Goal: Task Accomplishment & Management: Complete application form

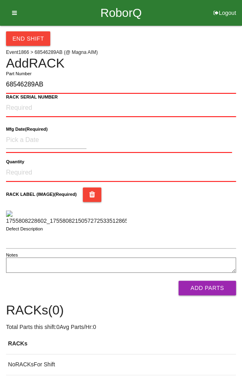
type input "68546289AB"
click at [73, 107] on NUMBER "RACK SERIAL NUMBER" at bounding box center [121, 108] width 230 height 18
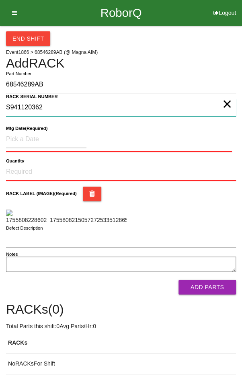
type NUMBER "S941120362"
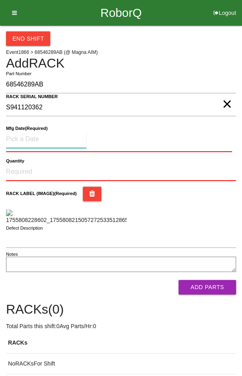
click at [28, 139] on input at bounding box center [46, 139] width 81 height 17
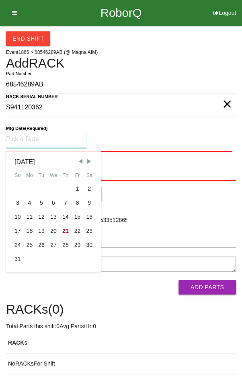
click at [79, 216] on div "15" at bounding box center [78, 217] width 12 height 14
type input "[DATE]"
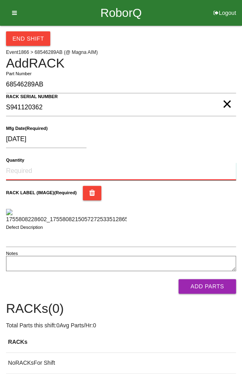
click at [31, 168] on input "Quantity" at bounding box center [121, 172] width 230 height 18
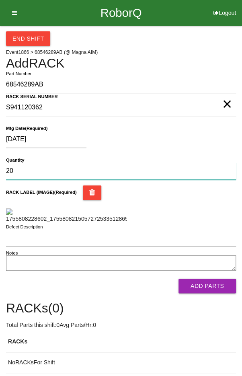
type input "20"
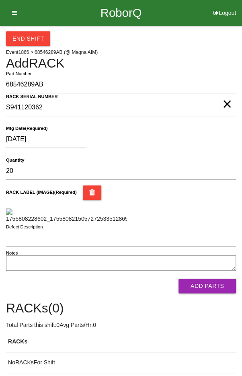
click at [208, 204] on div "RACK LABEL (IMAGE) (Required)" at bounding box center [121, 205] width 230 height 38
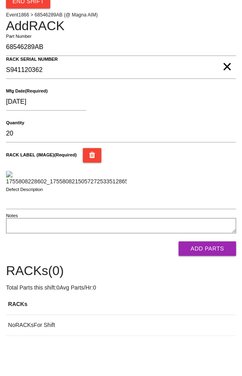
scroll to position [112, 0]
click at [217, 256] on button "Add Parts" at bounding box center [208, 249] width 58 height 14
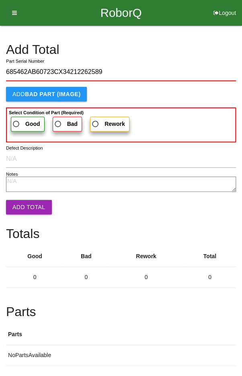
type input "685462AB60723CX34212262589"
click at [18, 121] on span "Good" at bounding box center [25, 124] width 29 height 10
click at [17, 121] on input "Good" at bounding box center [13, 121] width 5 height 5
radio input "true"
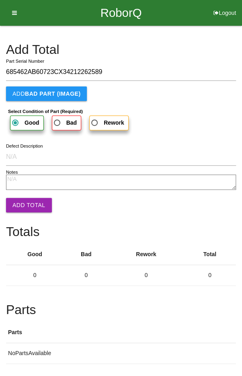
click at [23, 202] on button "Add Total" at bounding box center [29, 205] width 46 height 14
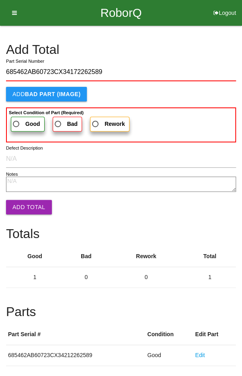
type input "685462AB60723CX34172262589"
click at [18, 126] on span "Good" at bounding box center [25, 124] width 29 height 10
click at [17, 124] on input "Good" at bounding box center [13, 121] width 5 height 5
radio input "true"
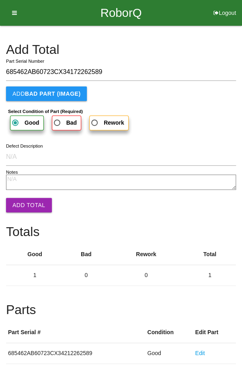
click at [22, 202] on button "Add Total" at bounding box center [29, 205] width 46 height 14
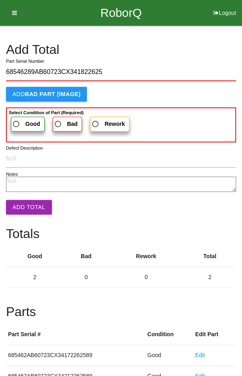
type input "68546289AB60723CX341822625"
click at [21, 127] on span "Good" at bounding box center [25, 124] width 29 height 10
click at [17, 124] on input "Good" at bounding box center [13, 121] width 5 height 5
radio input "true"
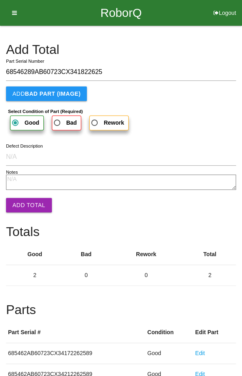
click at [27, 204] on button "Add Total" at bounding box center [29, 205] width 46 height 14
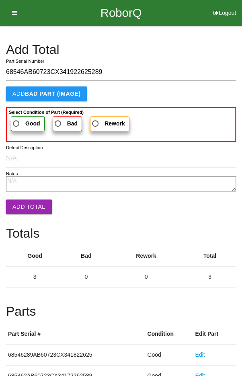
type input "68546AB60723CX341922625289"
click at [22, 119] on span "Good" at bounding box center [25, 124] width 29 height 10
click at [17, 119] on input "Good" at bounding box center [13, 121] width 5 height 5
radio input "true"
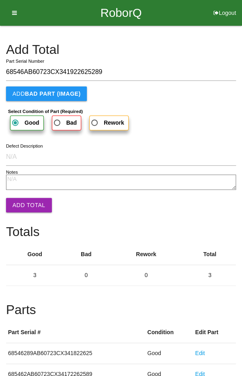
click at [23, 205] on button "Add Total" at bounding box center [29, 205] width 46 height 14
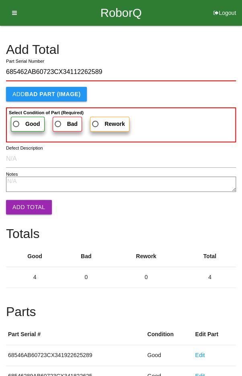
type input "685462AB60723CX34112262589"
click at [20, 121] on span "Good" at bounding box center [25, 124] width 29 height 10
click at [17, 121] on input "Good" at bounding box center [13, 121] width 5 height 5
radio input "true"
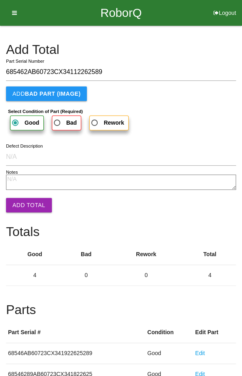
click at [27, 208] on button "Add Total" at bounding box center [29, 205] width 46 height 14
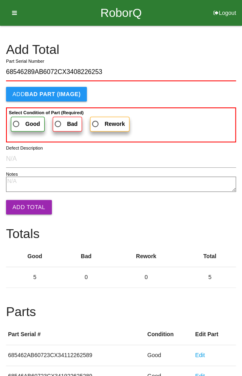
type input "68546289AB6072CX3408226253"
click at [16, 122] on span "Good" at bounding box center [25, 124] width 29 height 10
click at [16, 122] on input "Good" at bounding box center [13, 121] width 5 height 5
radio input "true"
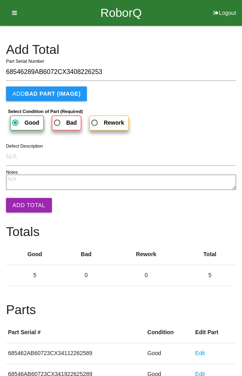
click at [29, 206] on button "Add Total" at bounding box center [29, 205] width 46 height 14
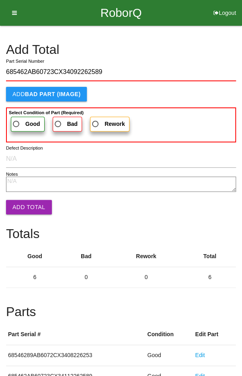
type input "685462AB60723CX34092262589"
click at [18, 124] on span "Good" at bounding box center [25, 124] width 29 height 10
click at [17, 124] on input "Good" at bounding box center [13, 121] width 5 height 5
radio input "true"
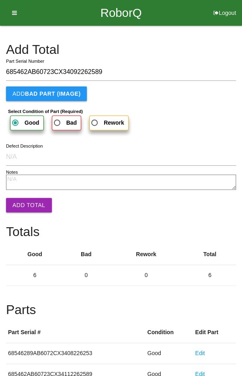
click at [30, 204] on button "Add Total" at bounding box center [29, 205] width 46 height 14
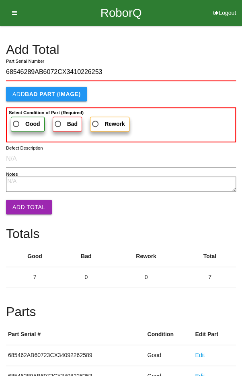
type input "68546289AB6072CX3410226253"
click at [22, 124] on span "Good" at bounding box center [25, 124] width 29 height 10
click at [17, 124] on input "Good" at bounding box center [13, 121] width 5 height 5
radio input "true"
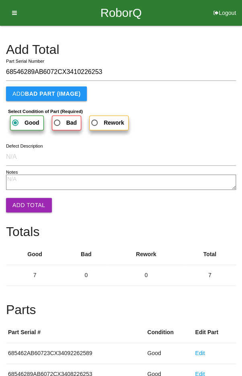
click at [27, 206] on button "Add Total" at bounding box center [29, 205] width 46 height 14
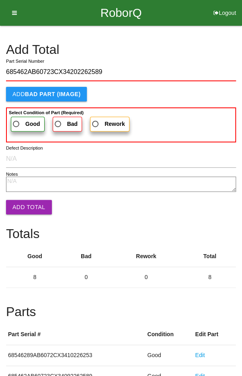
type input "685462AB60723CX34202262589"
click at [22, 124] on span "Good" at bounding box center [25, 124] width 29 height 10
click at [17, 124] on input "Good" at bounding box center [13, 121] width 5 height 5
radio input "true"
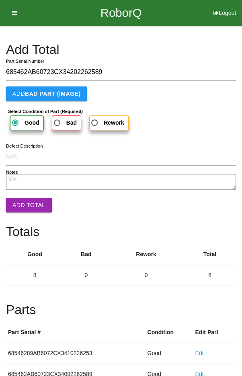
click at [28, 207] on button "Add Total" at bounding box center [29, 205] width 46 height 14
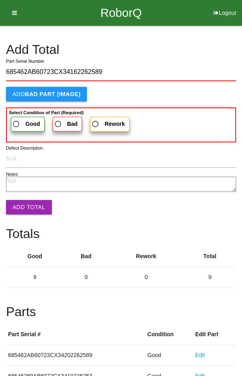
type input "685462AB60723CX34162262589"
click at [19, 120] on span "Good" at bounding box center [25, 124] width 29 height 10
click at [17, 120] on input "Good" at bounding box center [13, 121] width 5 height 5
radio input "true"
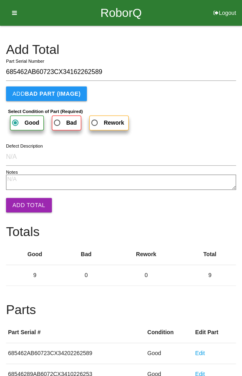
click at [29, 204] on button "Add Total" at bounding box center [29, 205] width 46 height 14
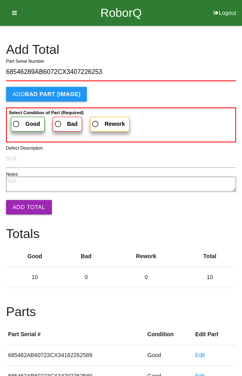
type input "68546289AB6072CX3407226253"
click at [23, 123] on span "Good" at bounding box center [25, 124] width 29 height 10
click at [17, 123] on input "Good" at bounding box center [13, 121] width 5 height 5
radio input "true"
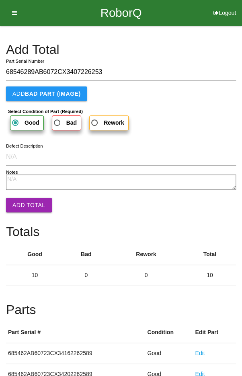
click at [25, 209] on button "Add Total" at bounding box center [29, 205] width 46 height 14
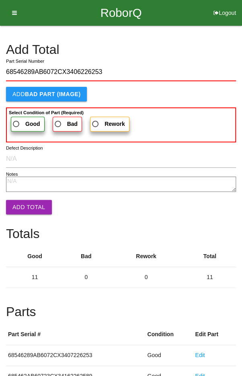
type input "68546289AB6072CX3406226253"
click at [18, 118] on label "Good" at bounding box center [28, 124] width 34 height 15
click at [17, 119] on input "Good" at bounding box center [13, 121] width 5 height 5
radio input "true"
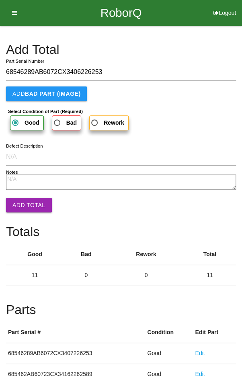
click at [29, 205] on button "Add Total" at bounding box center [29, 205] width 46 height 14
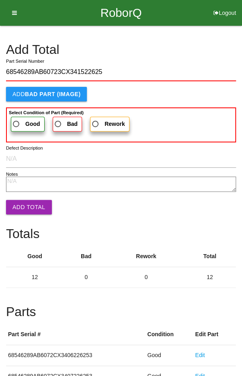
type input "68546289AB60723CX341522625"
click at [19, 120] on span "Good" at bounding box center [25, 124] width 29 height 10
click at [17, 120] on input "Good" at bounding box center [13, 121] width 5 height 5
radio input "true"
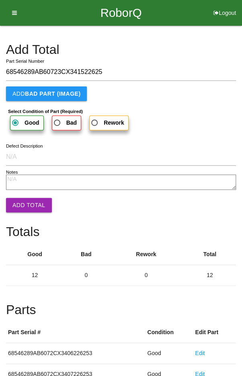
click at [26, 202] on button "Add Total" at bounding box center [29, 205] width 46 height 14
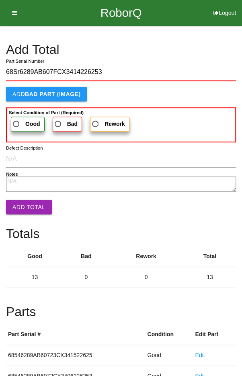
type input "68Sr6289AB607FCX3414226253"
click at [21, 117] on label "Good" at bounding box center [28, 124] width 34 height 15
click at [17, 119] on input "Good" at bounding box center [13, 121] width 5 height 5
radio input "true"
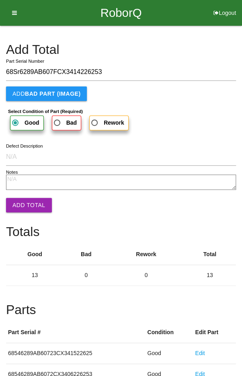
click at [25, 199] on button "Add Total" at bounding box center [29, 205] width 46 height 14
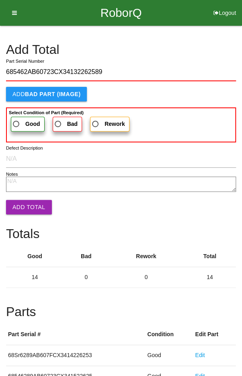
type input "685462AB60723CX34132262589"
click at [22, 119] on span "Good" at bounding box center [25, 124] width 29 height 10
click at [17, 119] on input "Good" at bounding box center [13, 121] width 5 height 5
radio input "true"
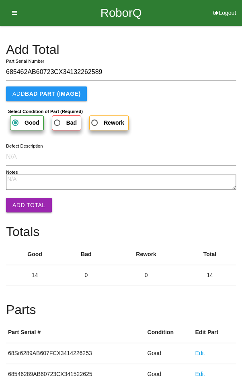
click at [28, 204] on button "Add Total" at bounding box center [29, 205] width 46 height 14
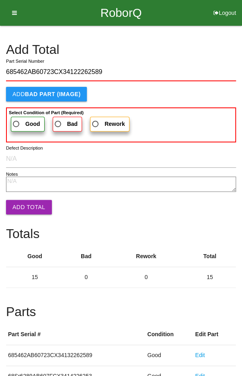
type input "685462AB60723CX34122262589"
click at [22, 117] on label "Good" at bounding box center [28, 124] width 34 height 15
click at [17, 119] on input "Good" at bounding box center [13, 121] width 5 height 5
radio input "true"
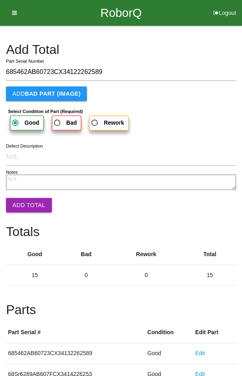
click at [28, 204] on button "Add Total" at bounding box center [29, 205] width 46 height 14
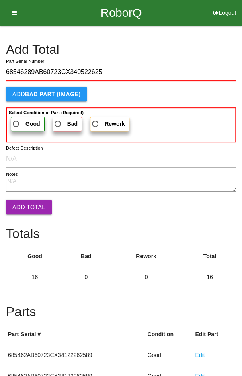
type input "68546289AB60723CX340522625"
click at [19, 124] on span "Good" at bounding box center [25, 124] width 29 height 10
click at [17, 124] on input "Good" at bounding box center [13, 121] width 5 height 5
radio input "true"
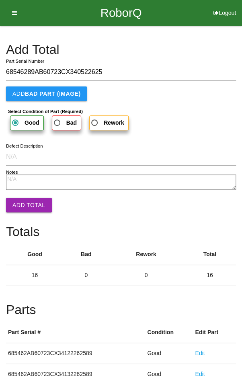
click at [27, 201] on button "Add Total" at bounding box center [29, 205] width 46 height 14
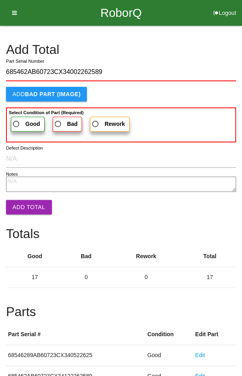
type input "685462AB60723CX34002262589"
click at [19, 120] on span "Good" at bounding box center [25, 124] width 29 height 10
click at [17, 120] on input "Good" at bounding box center [13, 121] width 5 height 5
radio input "true"
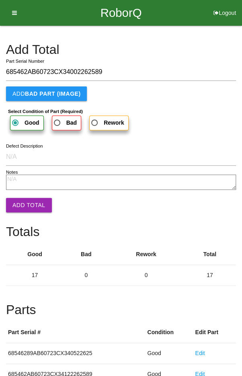
click at [27, 209] on button "Add Total" at bounding box center [29, 205] width 46 height 14
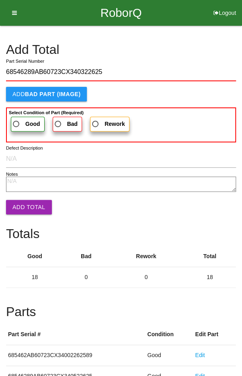
type input "68546289AB60723CX340322625"
click at [21, 120] on span "Good" at bounding box center [25, 124] width 29 height 10
click at [17, 120] on input "Good" at bounding box center [13, 121] width 5 height 5
radio input "true"
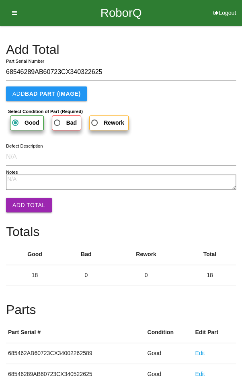
click at [30, 207] on button "Add Total" at bounding box center [29, 205] width 46 height 14
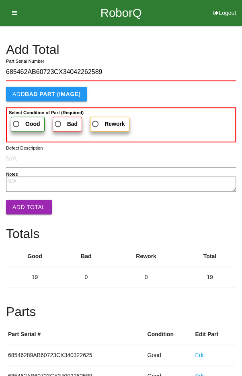
type input "685462AB60723CX34042262589"
click at [21, 118] on label "Good" at bounding box center [28, 124] width 34 height 15
click at [17, 119] on input "Good" at bounding box center [13, 121] width 5 height 5
radio input "true"
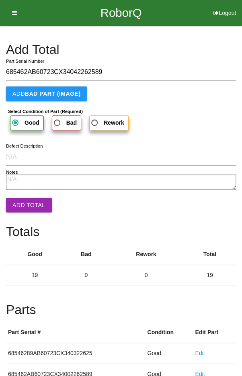
click at [29, 206] on button "Add Total" at bounding box center [29, 205] width 46 height 14
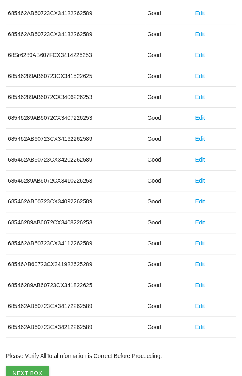
scroll to position [447, 0]
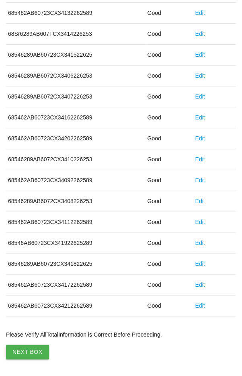
click at [26, 345] on button "Next Box" at bounding box center [27, 352] width 43 height 14
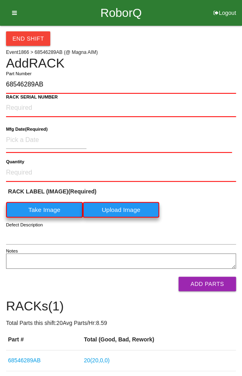
type input "68546289AB"
click at [30, 107] on NUMBER "RACK SERIAL NUMBER" at bounding box center [121, 108] width 230 height 18
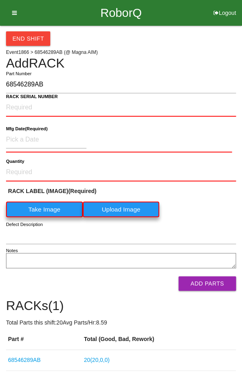
click at [48, 210] on label "Take Image" at bounding box center [44, 210] width 77 height 16
click at [0, 0] on \(IMAGE\) "Take Image" at bounding box center [0, 0] width 0 height 0
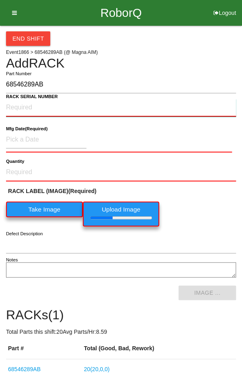
click at [26, 105] on NUMBER "RACK SERIAL NUMBER" at bounding box center [121, 108] width 230 height 18
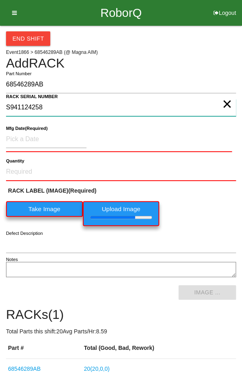
type NUMBER "S941124258"
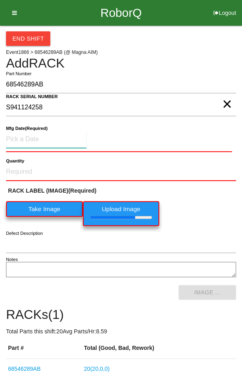
click at [24, 135] on input at bounding box center [46, 139] width 81 height 17
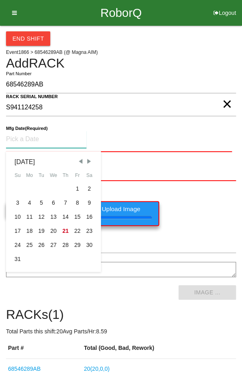
click at [80, 214] on div "15" at bounding box center [78, 217] width 12 height 14
type input "[DATE]"
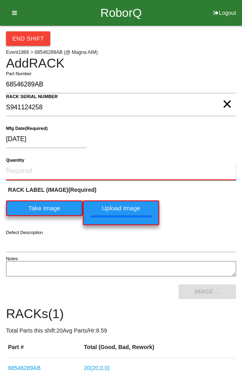
click at [168, 170] on input "Quantity" at bounding box center [121, 172] width 230 height 18
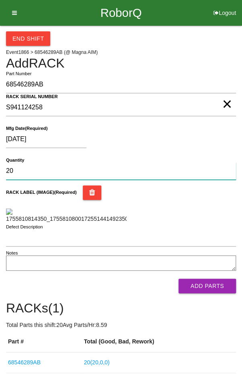
type input "20"
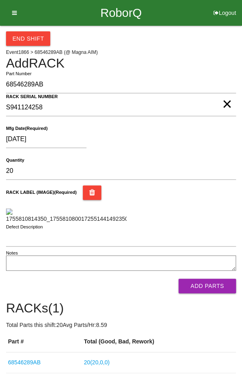
click at [202, 131] on div "[DATE]" at bounding box center [119, 141] width 226 height 21
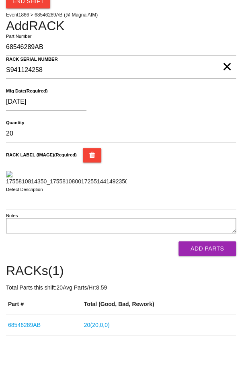
scroll to position [112, 0]
click at [206, 256] on button "Add Parts" at bounding box center [208, 249] width 58 height 14
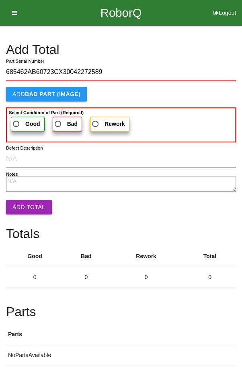
type input "685462AB60723CX30042272589"
click at [24, 123] on span "Good" at bounding box center [25, 124] width 29 height 10
click at [17, 123] on input "Good" at bounding box center [13, 121] width 5 height 5
radio input "true"
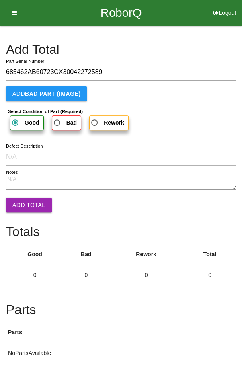
click at [25, 202] on button "Add Total" at bounding box center [29, 205] width 46 height 14
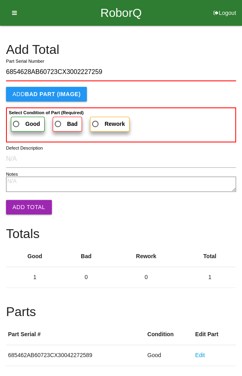
type input "6854628AB60723CX3002227259"
click at [20, 124] on span "Good" at bounding box center [25, 124] width 29 height 10
click at [17, 124] on input "Good" at bounding box center [13, 121] width 5 height 5
radio input "true"
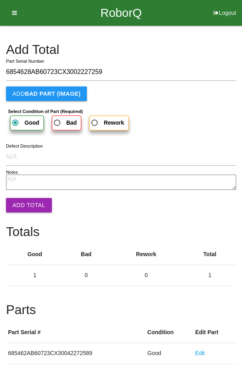
click at [24, 201] on button "Add Total" at bounding box center [29, 205] width 46 height 14
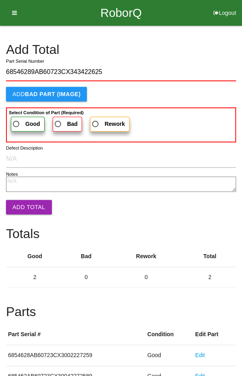
type input "68546289AB60723CX343422625"
click at [22, 124] on span "Good" at bounding box center [25, 124] width 29 height 10
click at [17, 124] on input "Good" at bounding box center [13, 121] width 5 height 5
radio input "true"
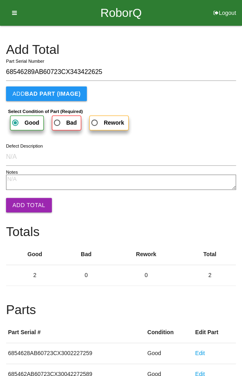
click at [26, 203] on button "Add Total" at bounding box center [29, 205] width 46 height 14
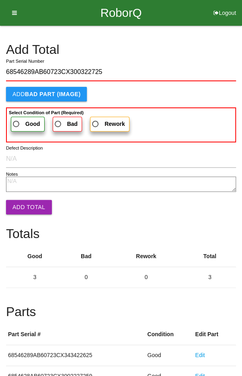
type input "68546289AB60723CX300322725"
click at [17, 120] on span "Good" at bounding box center [25, 124] width 29 height 10
click at [17, 120] on input "Good" at bounding box center [13, 121] width 5 height 5
radio input "true"
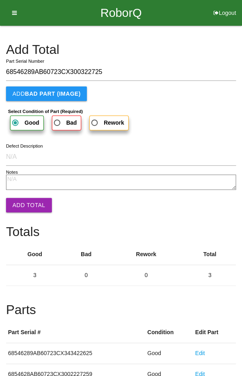
click at [29, 207] on button "Add Total" at bounding box center [29, 205] width 46 height 14
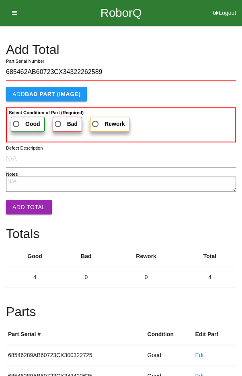
type input "685462AB60723CX34322262589"
click at [18, 122] on span "Good" at bounding box center [25, 124] width 29 height 10
click at [17, 122] on input "Good" at bounding box center [13, 121] width 5 height 5
radio input "true"
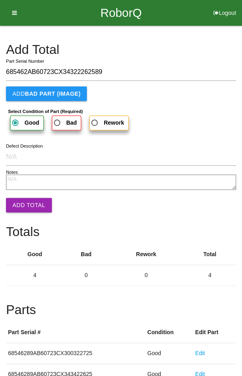
click at [24, 209] on button "Add Total" at bounding box center [29, 205] width 46 height 14
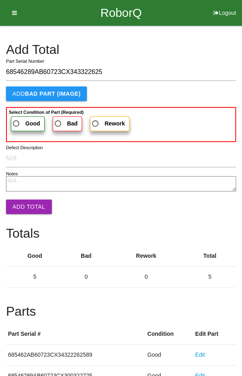
type input "68546289AB60723CX343322625"
click at [23, 121] on span "Good" at bounding box center [25, 124] width 29 height 10
click at [17, 121] on input "Good" at bounding box center [13, 121] width 5 height 5
radio input "true"
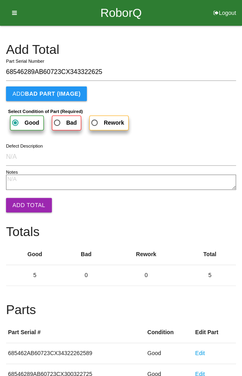
click at [23, 205] on button "Add Total" at bounding box center [29, 205] width 46 height 14
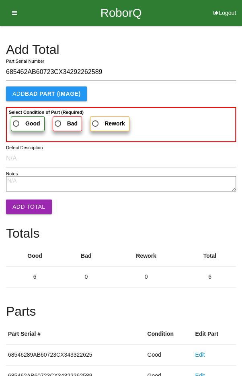
type input "685462AB60723CX34292262589"
click at [20, 117] on label "Good" at bounding box center [28, 123] width 34 height 15
click at [17, 119] on input "Good" at bounding box center [13, 121] width 5 height 5
radio input "true"
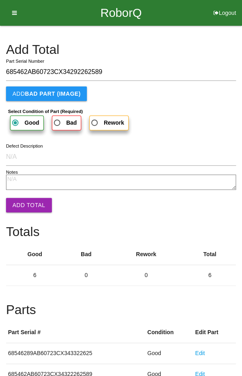
click at [29, 205] on button "Add Total" at bounding box center [29, 205] width 46 height 14
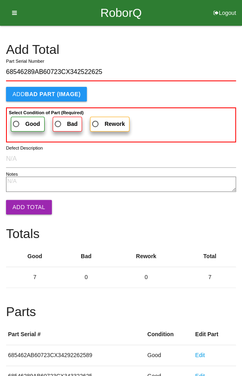
type input "68546289AB60723CX342522625"
click at [19, 120] on span "Good" at bounding box center [25, 124] width 29 height 10
click at [17, 120] on input "Good" at bounding box center [13, 121] width 5 height 5
radio input "true"
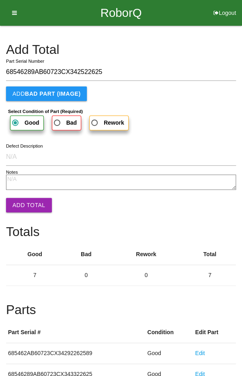
click at [28, 207] on button "Add Total" at bounding box center [29, 205] width 46 height 14
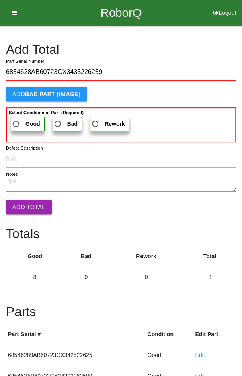
type input "6854628AB60723CX3435226259"
click at [21, 119] on span "Good" at bounding box center [25, 124] width 29 height 10
click at [17, 119] on input "Good" at bounding box center [13, 121] width 5 height 5
radio input "true"
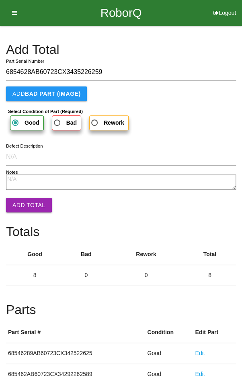
click at [27, 205] on button "Add Total" at bounding box center [29, 205] width 46 height 14
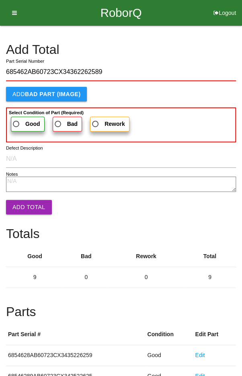
type input "685462AB60723CX34362262589"
click at [21, 119] on span "Good" at bounding box center [25, 124] width 29 height 10
click at [17, 119] on input "Good" at bounding box center [13, 121] width 5 height 5
radio input "true"
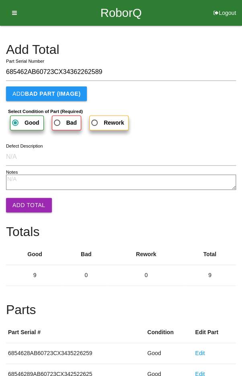
click at [29, 209] on button "Add Total" at bounding box center [29, 205] width 46 height 14
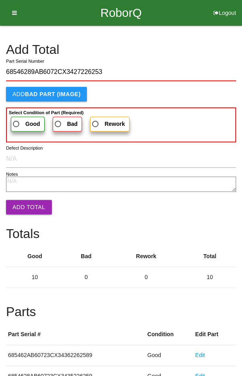
type input "68546289AB6072CX3427226253"
click at [20, 122] on span "Good" at bounding box center [25, 124] width 29 height 10
click at [17, 122] on input "Good" at bounding box center [13, 121] width 5 height 5
radio input "true"
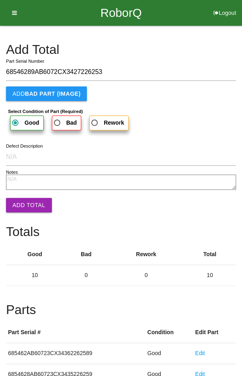
click at [27, 201] on button "Add Total" at bounding box center [29, 205] width 46 height 14
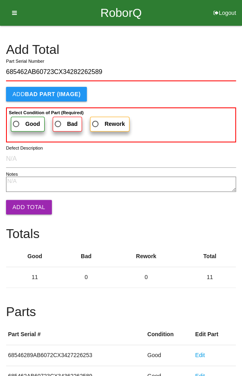
type input "685462AB60723CX34282262589"
click at [22, 120] on span "Good" at bounding box center [25, 124] width 29 height 10
click at [17, 120] on input "Good" at bounding box center [13, 121] width 5 height 5
radio input "true"
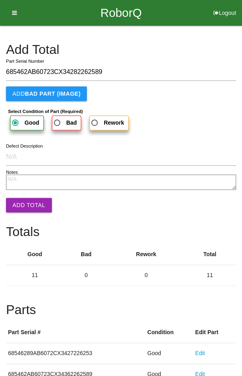
click at [28, 209] on button "Add Total" at bounding box center [29, 205] width 46 height 14
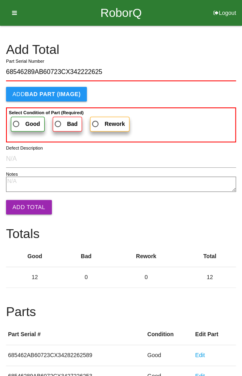
type input "68546289AB60723CX342222625"
click at [19, 120] on span "Good" at bounding box center [25, 124] width 29 height 10
click at [17, 120] on input "Good" at bounding box center [13, 121] width 5 height 5
radio input "true"
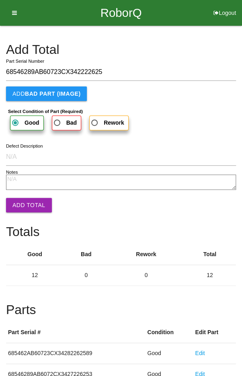
click at [25, 211] on button "Add Total" at bounding box center [29, 205] width 46 height 14
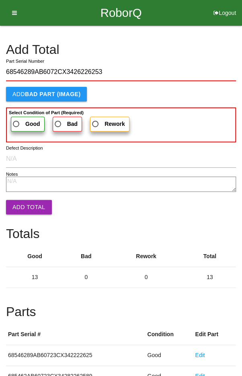
type input "68546289AB6072CX3426226253"
click at [22, 113] on b "Select Condition of Part (Required)" at bounding box center [46, 112] width 75 height 5
click at [17, 119] on input "Good" at bounding box center [13, 121] width 5 height 5
radio input "true"
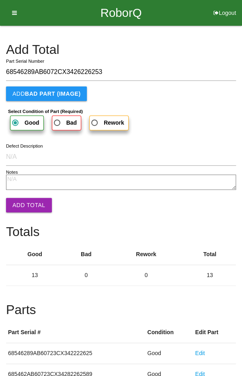
click at [27, 204] on button "Add Total" at bounding box center [29, 205] width 46 height 14
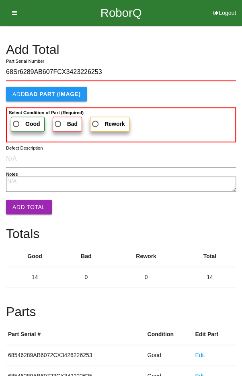
type input "68Sr6289AB607FCX3423226253"
click at [22, 120] on span "Good" at bounding box center [25, 124] width 29 height 10
click at [17, 120] on input "Good" at bounding box center [13, 121] width 5 height 5
radio input "true"
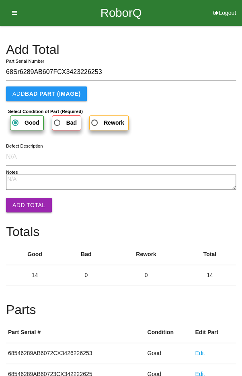
click at [26, 201] on button "Add Total" at bounding box center [29, 205] width 46 height 14
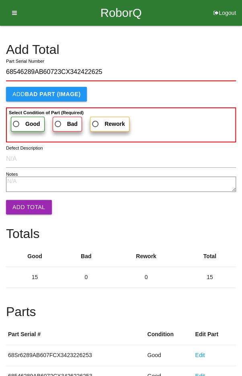
type input "68546289AB60723CX342422625"
click at [21, 124] on span "Good" at bounding box center [25, 124] width 29 height 10
click at [17, 124] on input "Good" at bounding box center [13, 121] width 5 height 5
radio input "true"
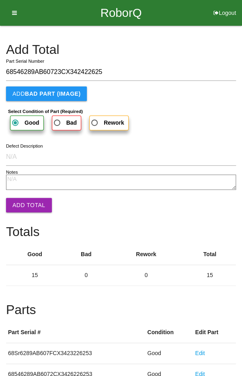
click at [26, 201] on button "Add Total" at bounding box center [29, 205] width 46 height 14
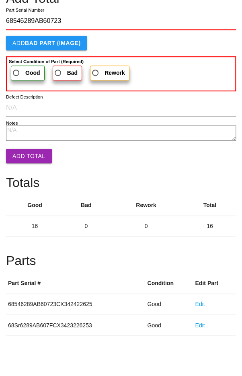
scroll to position [32, 0]
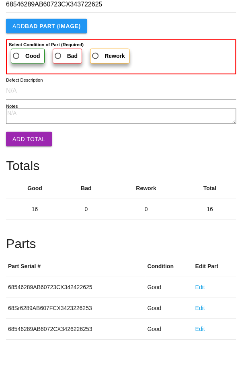
type input "68546289AB60723CX343722625"
click at [19, 93] on span "Good" at bounding box center [25, 92] width 29 height 10
click at [17, 92] on input "Good" at bounding box center [13, 89] width 5 height 5
radio input "true"
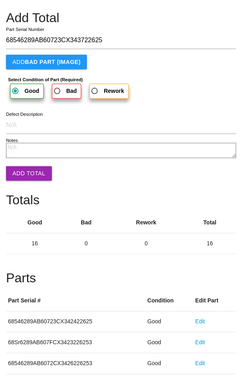
click at [30, 176] on button "Add Total" at bounding box center [29, 173] width 46 height 14
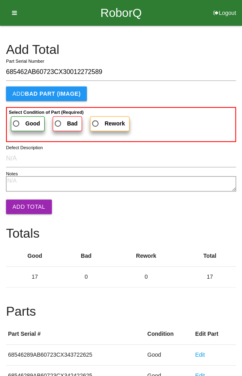
type input "685462AB60723CX30012272589"
click at [21, 122] on span "Good" at bounding box center [25, 124] width 29 height 10
click at [17, 122] on input "Good" at bounding box center [13, 121] width 5 height 5
radio input "true"
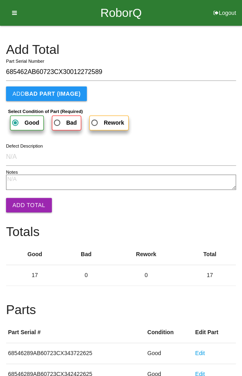
click at [25, 207] on button "Add Total" at bounding box center [29, 205] width 46 height 14
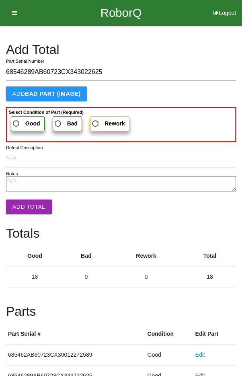
type input "68546289AB60723CX343022625"
click at [17, 119] on span "Good" at bounding box center [25, 124] width 29 height 10
click at [17, 119] on input "Good" at bounding box center [13, 121] width 5 height 5
radio input "true"
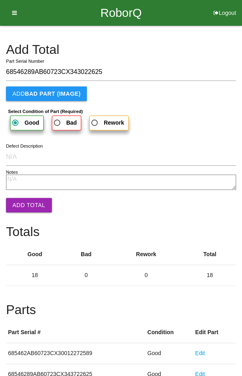
click at [27, 209] on button "Add Total" at bounding box center [29, 205] width 46 height 14
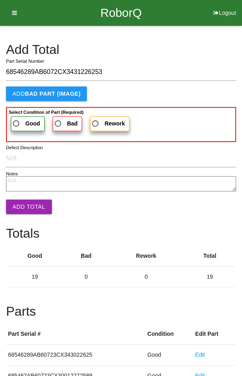
type input "68546289AB6072CX3431226253"
click at [19, 119] on span "Good" at bounding box center [25, 124] width 29 height 10
click at [17, 119] on input "Good" at bounding box center [13, 121] width 5 height 5
radio input "true"
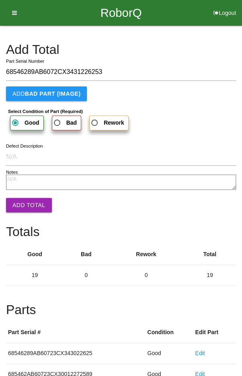
click at [29, 201] on button "Add Total" at bounding box center [29, 205] width 46 height 14
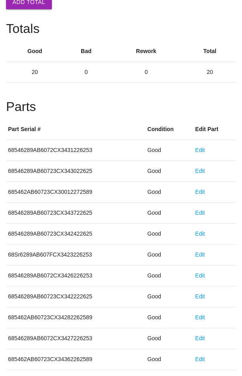
scroll to position [447, 0]
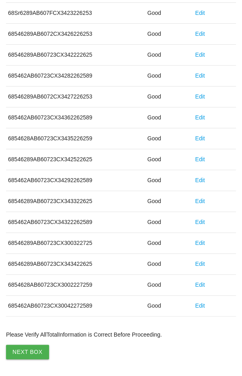
click at [24, 347] on button "Next Box" at bounding box center [27, 352] width 43 height 14
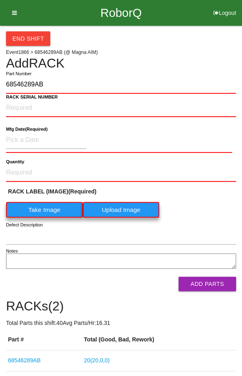
type input "68546289AB"
click at [27, 103] on NUMBER "RACK SERIAL NUMBER" at bounding box center [121, 108] width 230 height 18
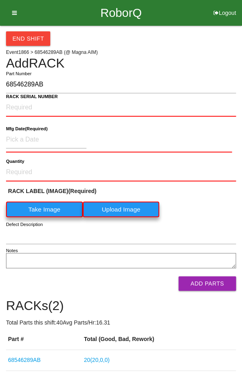
click at [45, 209] on label "Take Image" at bounding box center [44, 210] width 77 height 16
click at [0, 0] on \(IMAGE\) "Take Image" at bounding box center [0, 0] width 0 height 0
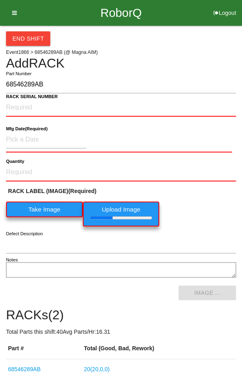
click at [21, 98] on b "RACK SERIAL NUMBER" at bounding box center [32, 96] width 52 height 5
click at [21, 99] on NUMBER "RACK SERIAL NUMBER" at bounding box center [121, 108] width 230 height 18
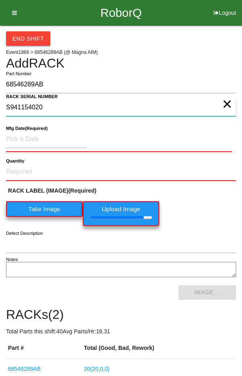
type NUMBER "S941154020"
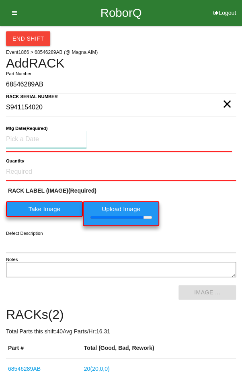
click at [24, 136] on input at bounding box center [46, 139] width 81 height 17
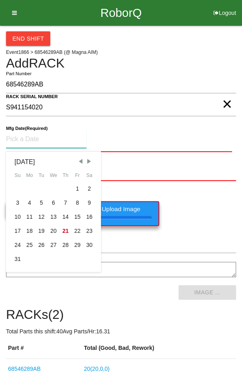
click at [74, 216] on div "15" at bounding box center [78, 217] width 12 height 14
type input "[DATE]"
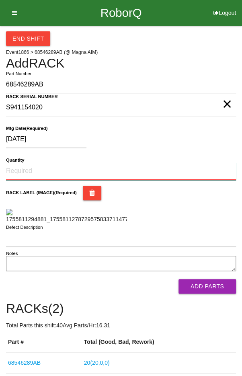
click at [39, 167] on input "Quantity" at bounding box center [121, 172] width 230 height 18
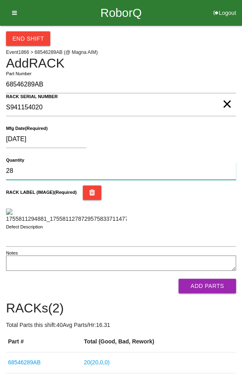
type input "28"
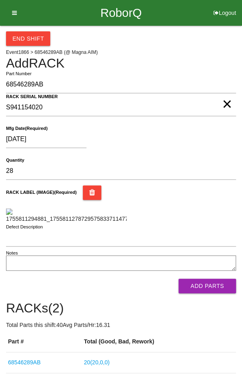
click at [196, 139] on div "[DATE]" at bounding box center [119, 141] width 226 height 21
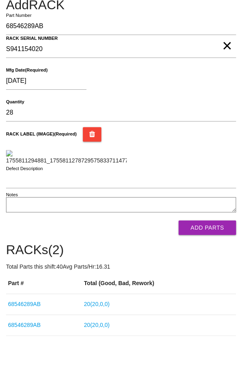
scroll to position [129, 0]
click at [207, 235] on button "Add Parts" at bounding box center [208, 228] width 58 height 14
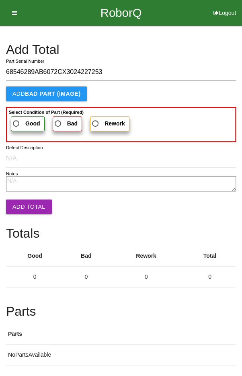
type input "68546289AB6072CX3024227253"
click at [24, 203] on button "Add Total" at bounding box center [29, 207] width 46 height 14
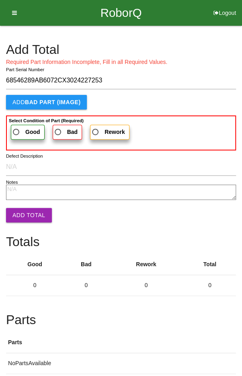
click at [20, 129] on span "Good" at bounding box center [25, 132] width 29 height 10
click at [17, 129] on input "Good" at bounding box center [13, 129] width 5 height 5
radio input "true"
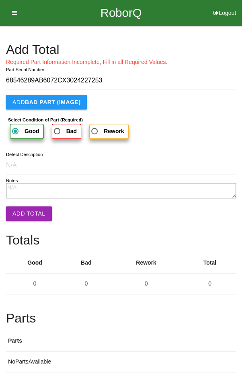
click at [25, 213] on button "Add Total" at bounding box center [29, 214] width 46 height 14
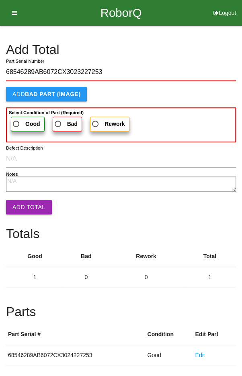
type input "68546289AB6072CX3023227253"
click at [22, 124] on span "Good" at bounding box center [25, 124] width 29 height 10
click at [17, 124] on input "Good" at bounding box center [13, 121] width 5 height 5
radio input "true"
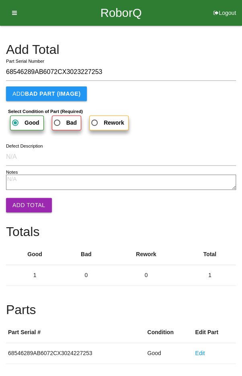
click at [26, 203] on button "Add Total" at bounding box center [29, 205] width 46 height 14
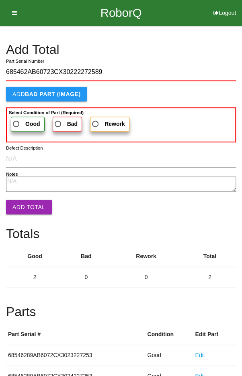
type input "685462AB60723CX30222272589"
click at [22, 121] on span "Good" at bounding box center [25, 124] width 29 height 10
click at [17, 121] on input "Good" at bounding box center [13, 121] width 5 height 5
radio input "true"
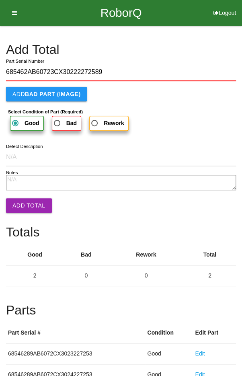
click at [27, 202] on button "Add Total" at bounding box center [29, 206] width 46 height 14
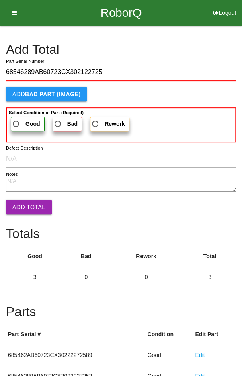
type input "68546289AB60723CX302122725"
click at [19, 121] on span "Good" at bounding box center [25, 124] width 29 height 10
click at [17, 121] on input "Good" at bounding box center [13, 121] width 5 height 5
radio input "true"
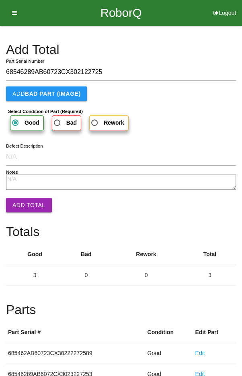
click at [25, 206] on button "Add Total" at bounding box center [29, 205] width 46 height 14
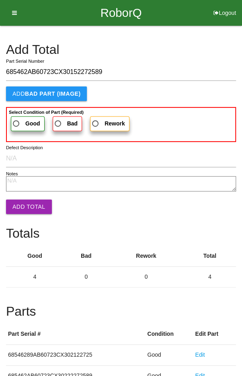
type input "685462AB60723CX30152272589"
click at [19, 125] on span "Good" at bounding box center [25, 124] width 29 height 10
click at [17, 124] on input "Good" at bounding box center [13, 121] width 5 height 5
radio input "true"
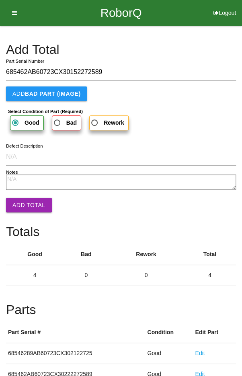
click at [27, 205] on button "Add Total" at bounding box center [29, 205] width 46 height 14
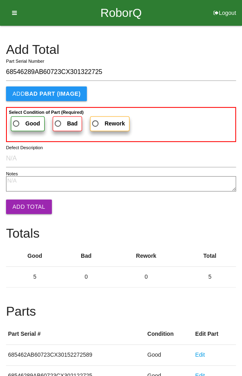
type input "68546289AB60723CX301322725"
click at [17, 121] on span "Good" at bounding box center [25, 124] width 29 height 10
click at [17, 121] on input "Good" at bounding box center [13, 121] width 5 height 5
radio input "true"
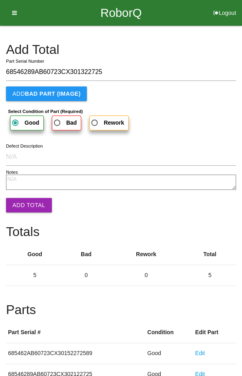
click at [27, 207] on button "Add Total" at bounding box center [29, 205] width 46 height 14
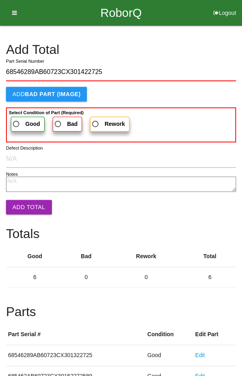
type input "68546289AB60723CX301422725"
click at [19, 123] on span "Good" at bounding box center [25, 124] width 29 height 10
click at [17, 123] on input "Good" at bounding box center [13, 121] width 5 height 5
radio input "true"
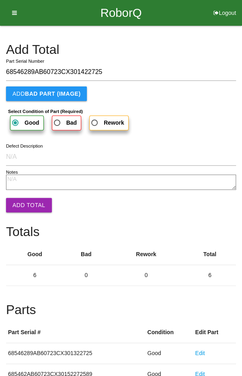
click at [25, 210] on button "Add Total" at bounding box center [29, 205] width 46 height 14
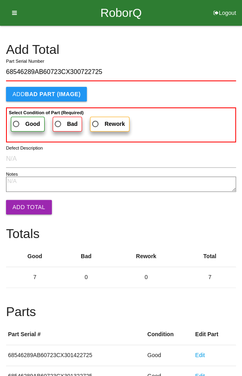
type input "68546289AB60723CX300722725"
click at [21, 121] on span "Good" at bounding box center [25, 124] width 29 height 10
click at [17, 121] on input "Good" at bounding box center [13, 121] width 5 height 5
radio input "true"
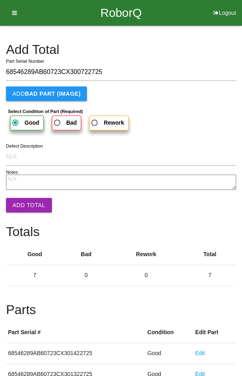
click at [28, 209] on button "Add Total" at bounding box center [29, 205] width 46 height 14
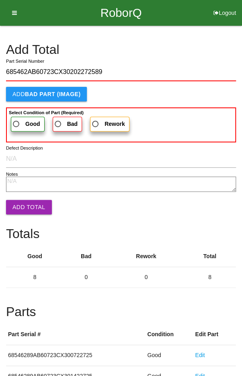
type input "685462AB60723CX30202272589"
click at [21, 119] on span "Good" at bounding box center [25, 124] width 29 height 10
click at [17, 119] on input "Good" at bounding box center [13, 121] width 5 height 5
radio input "true"
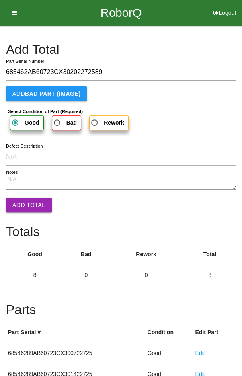
click at [27, 201] on button "Add Total" at bounding box center [29, 205] width 46 height 14
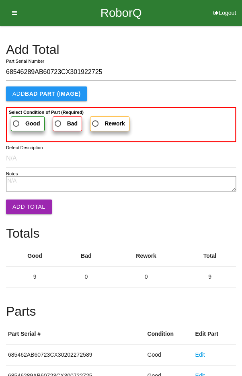
type input "68546289AB60723CX301922725"
click at [21, 118] on label "Good" at bounding box center [28, 123] width 34 height 15
click at [17, 119] on input "Good" at bounding box center [13, 121] width 5 height 5
radio input "true"
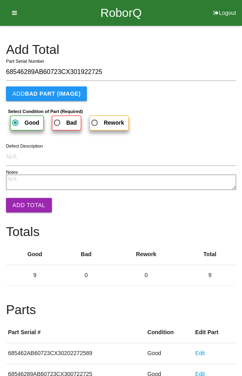
click at [22, 209] on button "Add Total" at bounding box center [29, 205] width 46 height 14
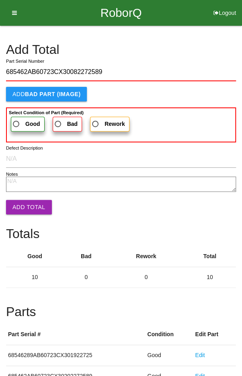
type input "685462AB60723CX30082272589"
click at [18, 113] on b "Select Condition of Part (Required)" at bounding box center [46, 112] width 75 height 5
click at [17, 119] on input "Good" at bounding box center [13, 121] width 5 height 5
radio input "true"
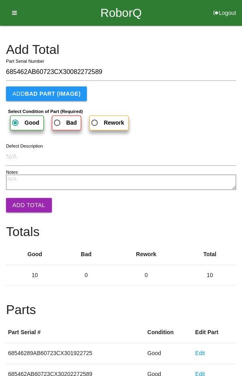
click at [27, 203] on button "Add Total" at bounding box center [29, 205] width 46 height 14
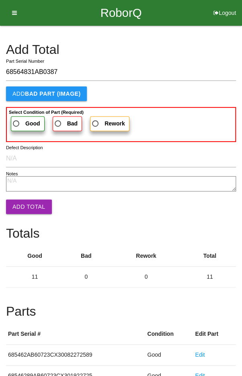
click at [71, 68] on input "68564831AB0387" at bounding box center [121, 72] width 230 height 17
type input "6856"
type input "68546289AB60723CX300822725"
click at [25, 119] on span "Good" at bounding box center [25, 124] width 29 height 10
click at [17, 119] on input "Good" at bounding box center [13, 121] width 5 height 5
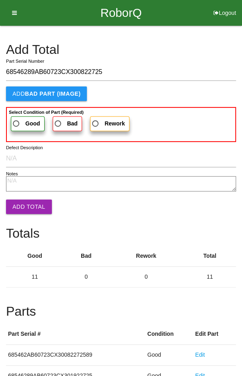
radio input "true"
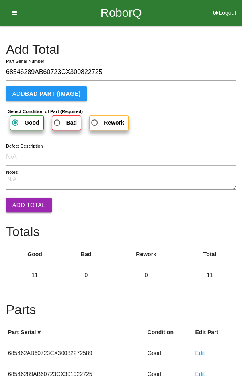
click at [19, 203] on button "Add Total" at bounding box center [29, 205] width 46 height 14
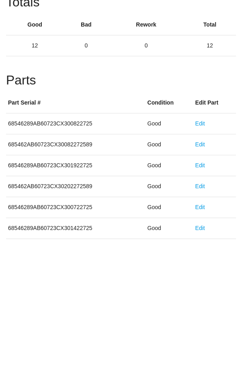
scroll to position [99, 0]
click at [208, 201] on div "Parts Part Serial # Condition Edit Part 68546289AB60723CX300822725 Good Edit 68…" at bounding box center [121, 344] width 230 height 308
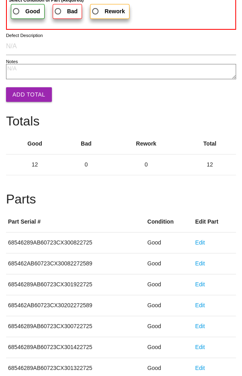
scroll to position [0, 0]
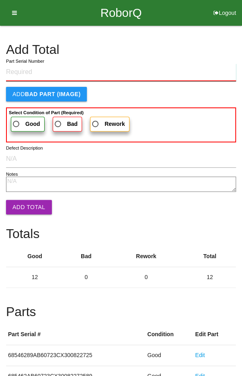
click at [23, 73] on input "Part Serial Number" at bounding box center [121, 73] width 230 height 18
type input "685462AB60723CX30112272589"
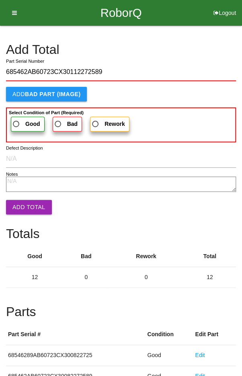
click at [18, 117] on label "Good" at bounding box center [28, 124] width 34 height 15
click at [17, 119] on input "Good" at bounding box center [13, 121] width 5 height 5
radio input "true"
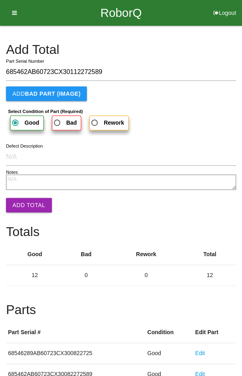
click at [21, 202] on button "Add Total" at bounding box center [29, 205] width 46 height 14
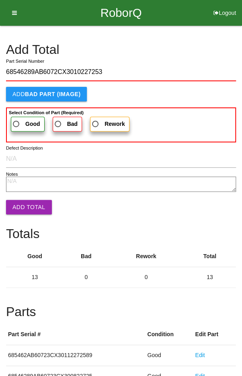
type input "68546289AB6072CX3010227253"
click at [17, 121] on span "Good" at bounding box center [25, 124] width 29 height 10
click at [17, 121] on input "Good" at bounding box center [13, 121] width 5 height 5
radio input "true"
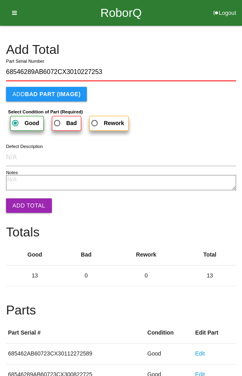
click at [22, 203] on button "Add Total" at bounding box center [29, 206] width 46 height 14
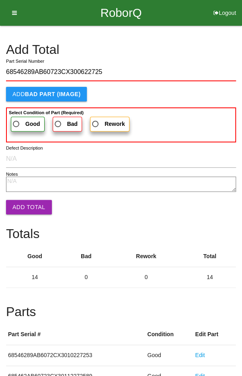
type input "68546289AB60723CX300622725"
click at [22, 121] on span "Good" at bounding box center [25, 124] width 29 height 10
click at [17, 121] on input "Good" at bounding box center [13, 121] width 5 height 5
radio input "true"
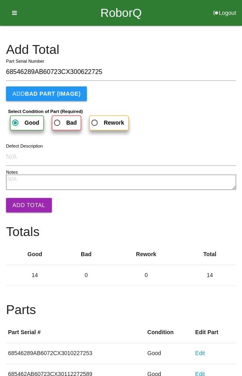
click at [24, 199] on button "Add Total" at bounding box center [29, 205] width 46 height 14
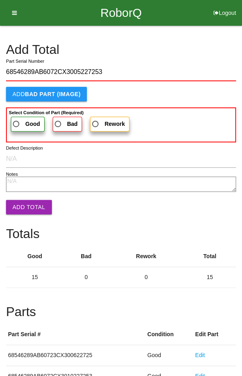
type input "68546289AB6072CX3005227253"
click at [20, 118] on label "Good" at bounding box center [28, 124] width 34 height 15
click at [17, 119] on input "Good" at bounding box center [13, 121] width 5 height 5
radio input "true"
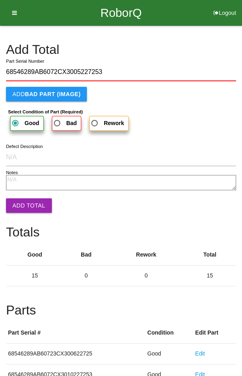
click at [23, 208] on button "Add Total" at bounding box center [29, 206] width 46 height 14
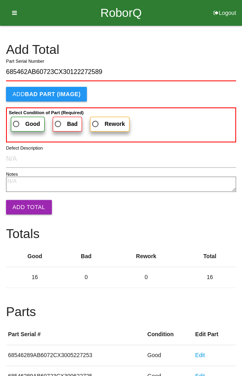
type input "685462AB60723CX30122272589"
click at [19, 120] on span "Good" at bounding box center [25, 124] width 29 height 10
click at [17, 120] on input "Good" at bounding box center [13, 121] width 5 height 5
radio input "true"
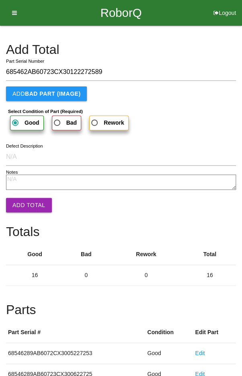
click at [23, 210] on button "Add Total" at bounding box center [29, 205] width 46 height 14
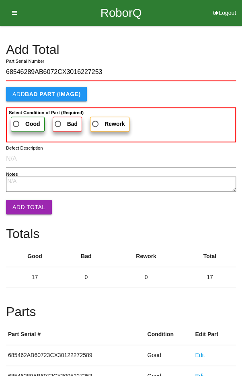
type input "68546289AB6072CX3016227253"
click at [25, 123] on b "Good" at bounding box center [32, 124] width 15 height 6
click at [17, 123] on input "Good" at bounding box center [13, 121] width 5 height 5
radio input "true"
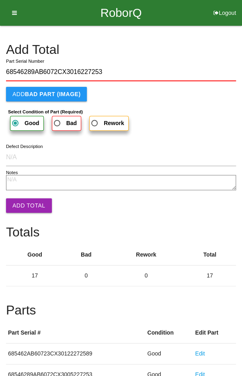
click at [24, 205] on button "Add Total" at bounding box center [29, 206] width 46 height 14
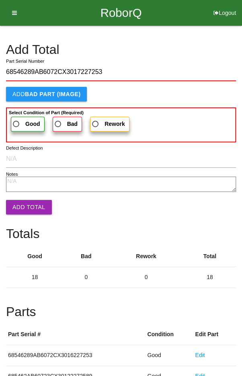
type input "68546289AB6072CX3017227253"
click at [21, 126] on span "Good" at bounding box center [25, 124] width 29 height 10
click at [17, 124] on input "Good" at bounding box center [13, 121] width 5 height 5
radio input "true"
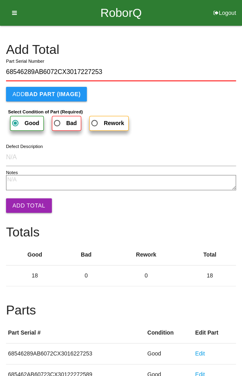
click at [25, 205] on button "Add Total" at bounding box center [29, 206] width 46 height 14
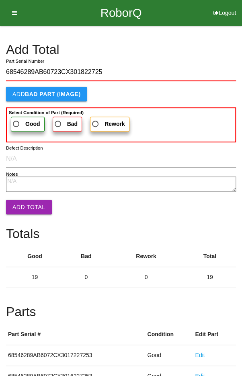
type input "68546289AB60723CX301822725"
click at [20, 120] on span "Good" at bounding box center [25, 124] width 29 height 10
click at [17, 120] on input "Good" at bounding box center [13, 121] width 5 height 5
radio input "true"
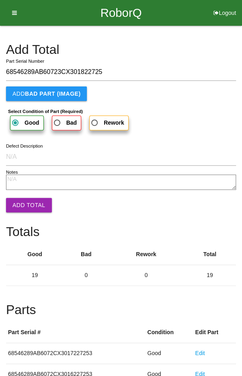
click at [23, 205] on button "Add Total" at bounding box center [29, 205] width 46 height 14
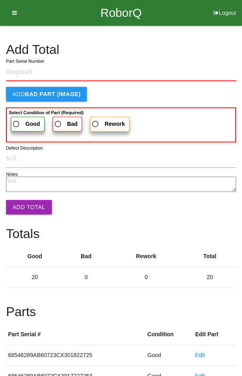
click at [209, 53] on h4 "Add Total" at bounding box center [121, 50] width 230 height 14
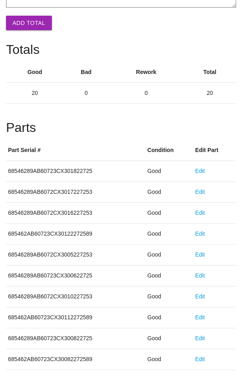
scroll to position [447, 0]
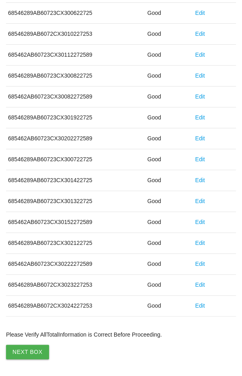
click at [23, 350] on button "Next Box" at bounding box center [27, 352] width 43 height 14
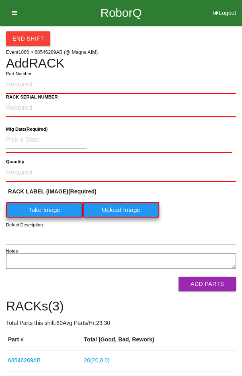
click at [182, 53] on div "End Shift Event 1866 > 68546289AB (@ Magna AIM) Add RACK Part Number RACK SERIA…" at bounding box center [121, 220] width 230 height 388
